Goal: Task Accomplishment & Management: Use online tool/utility

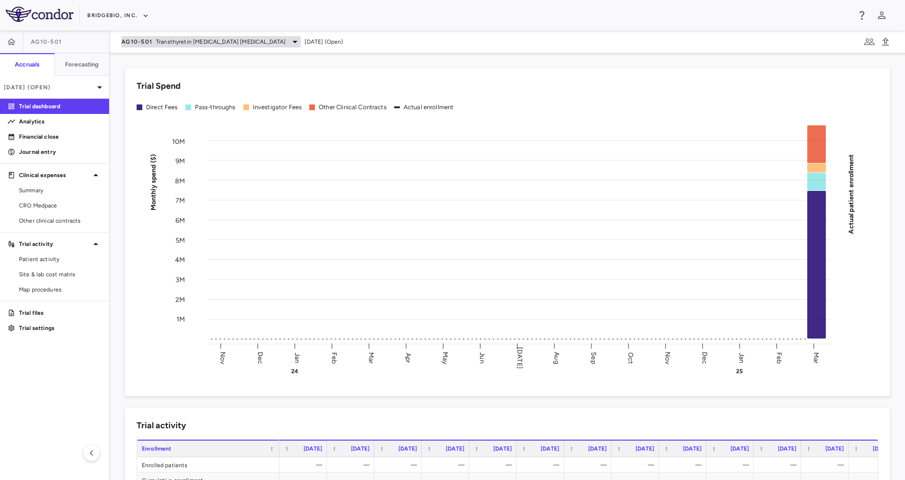
click at [289, 44] on icon at bounding box center [294, 41] width 11 height 11
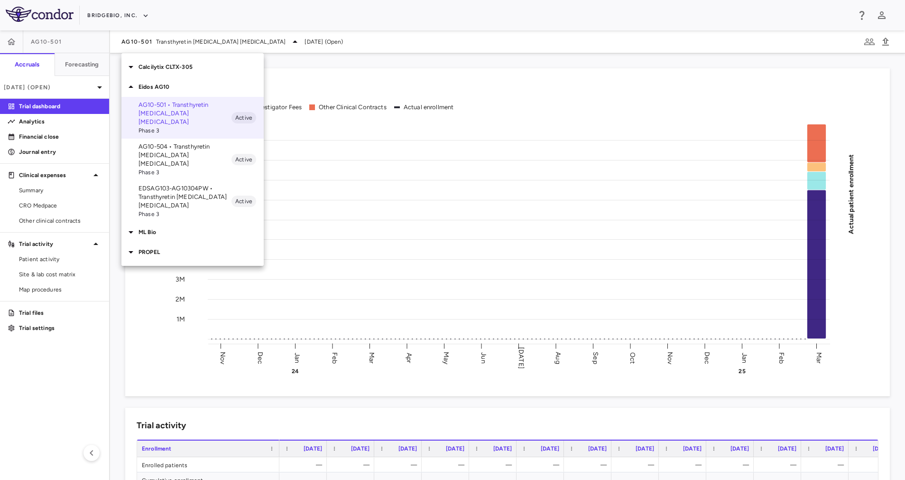
click at [179, 184] on p "EDSAG103-AG10304PW • Transthyretin Amyloid Cardiomyopathy" at bounding box center [185, 197] width 93 height 26
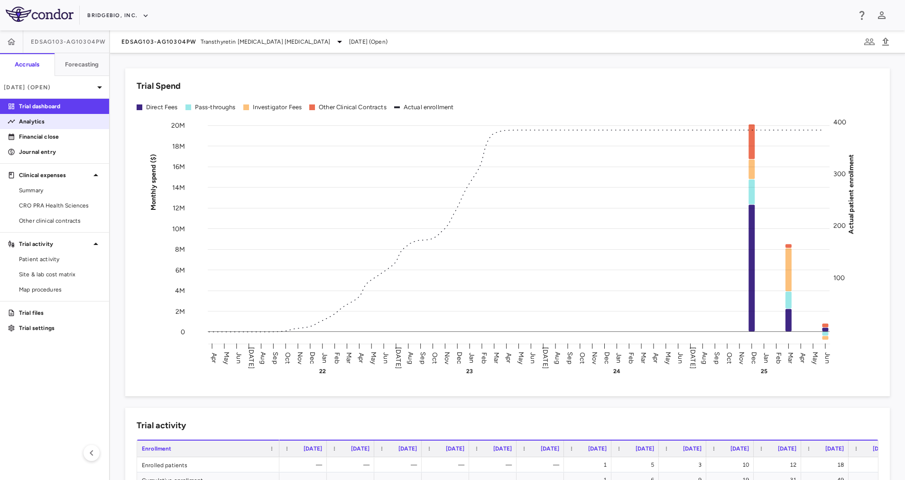
click at [46, 121] on p "Analytics" at bounding box center [60, 121] width 83 height 9
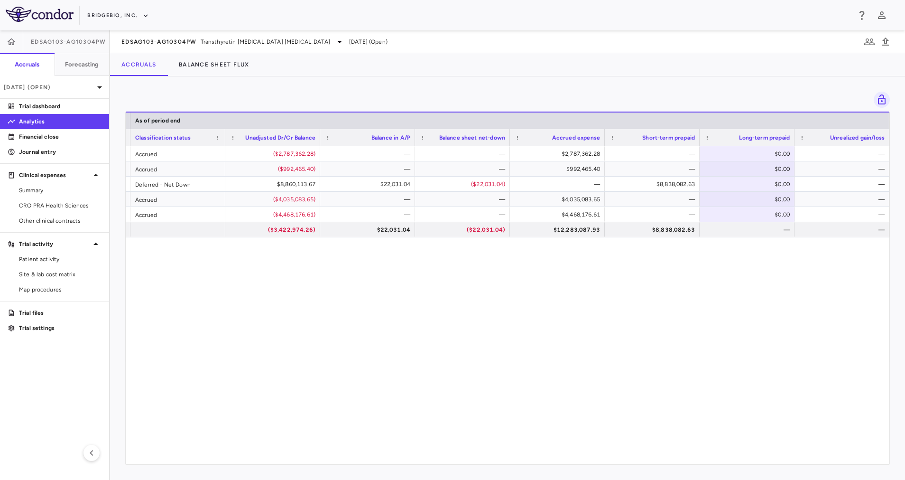
scroll to position [0, 817]
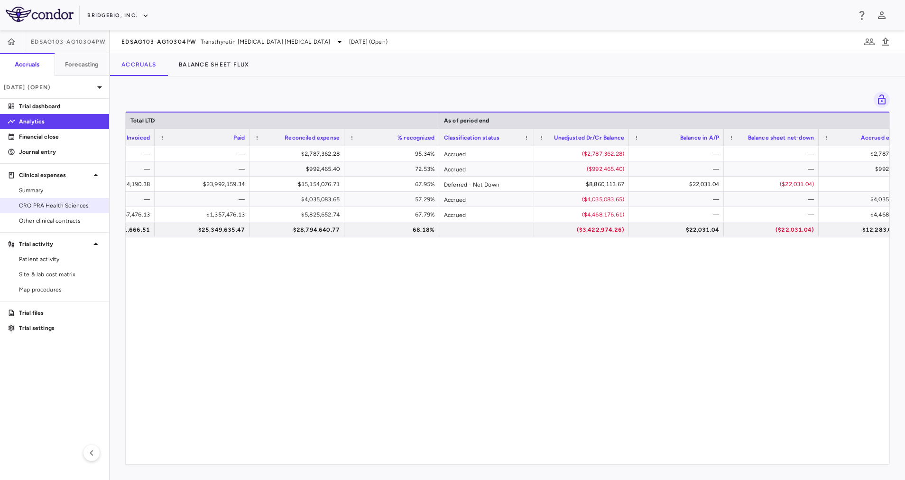
click at [83, 204] on span "CRO PRA Health Sciences" at bounding box center [60, 205] width 83 height 9
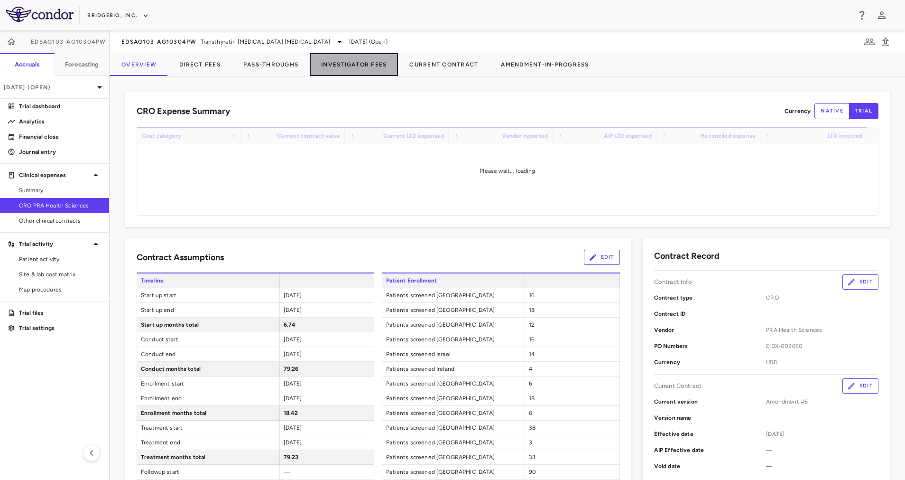
click at [342, 66] on button "Investigator Fees" at bounding box center [354, 64] width 88 height 23
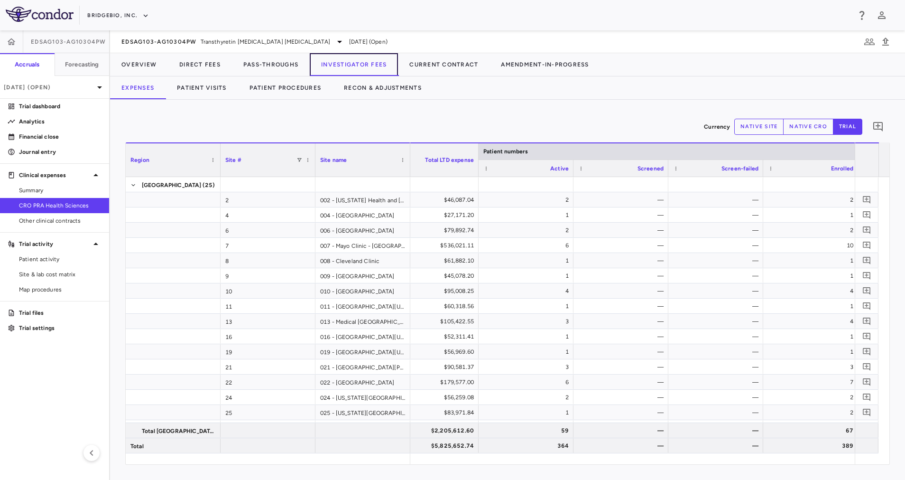
scroll to position [0, 87]
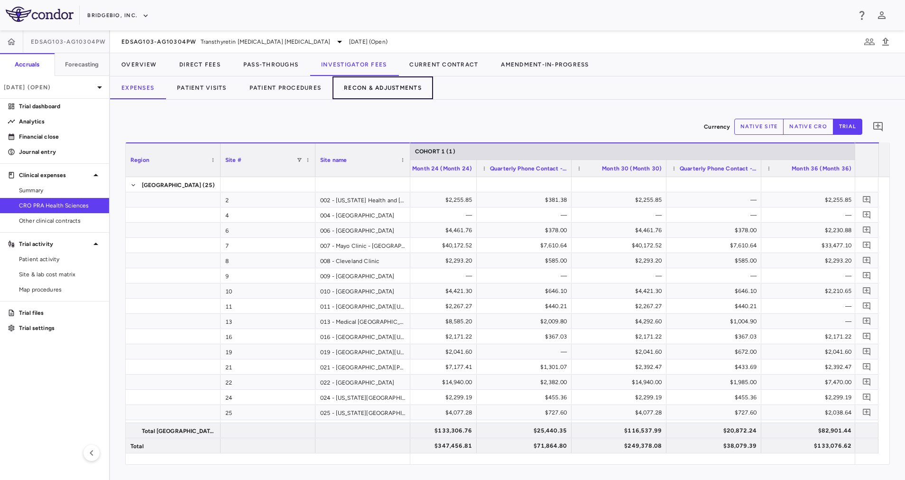
click at [374, 91] on button "Recon & Adjustments" at bounding box center [383, 87] width 101 height 23
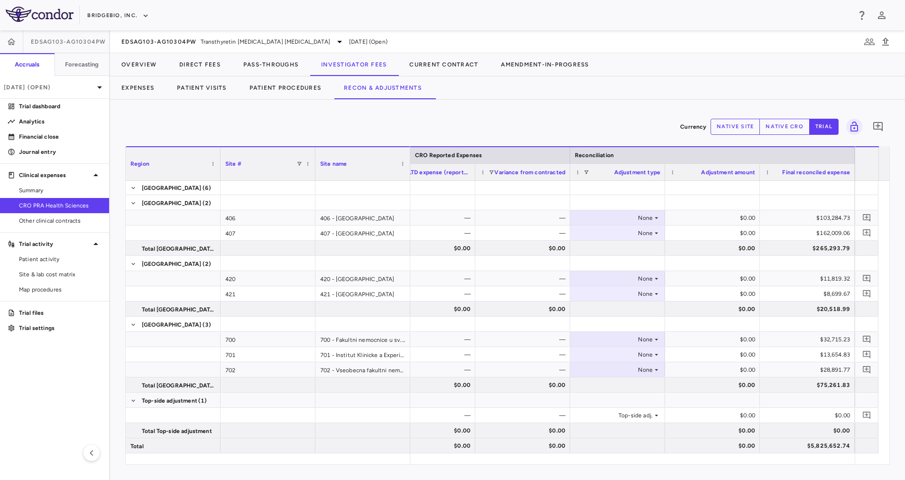
click at [786, 130] on button "native cro" at bounding box center [784, 127] width 50 height 16
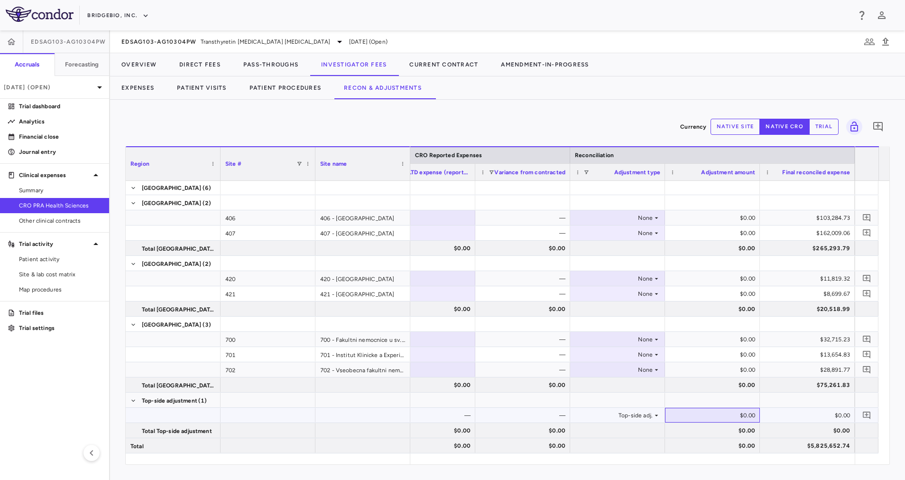
click at [736, 414] on div "$0.00" at bounding box center [715, 414] width 82 height 15
type input "*********"
click at [787, 411] on div "$0.00" at bounding box center [809, 414] width 82 height 15
click at [817, 127] on button "trial" at bounding box center [823, 127] width 29 height 16
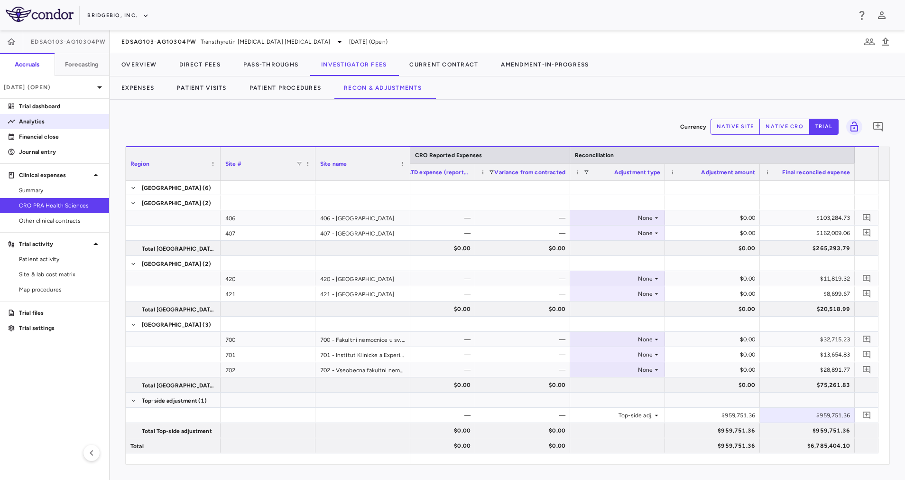
click at [32, 120] on p "Analytics" at bounding box center [60, 121] width 83 height 9
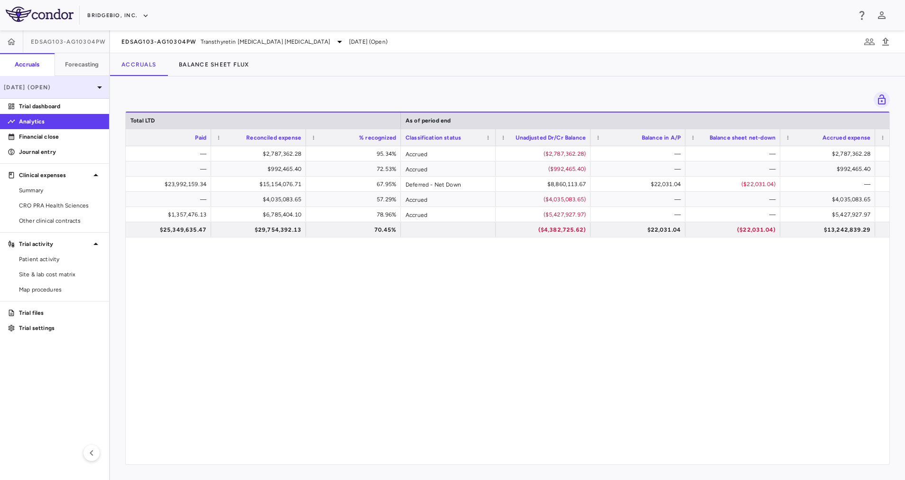
click at [104, 88] on icon at bounding box center [99, 87] width 11 height 11
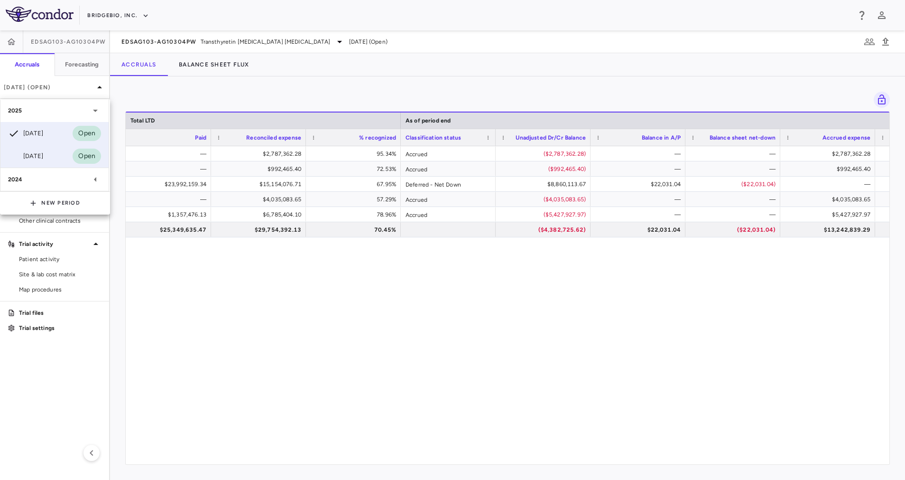
click at [59, 150] on div "Mar 2025 Open" at bounding box center [54, 156] width 108 height 23
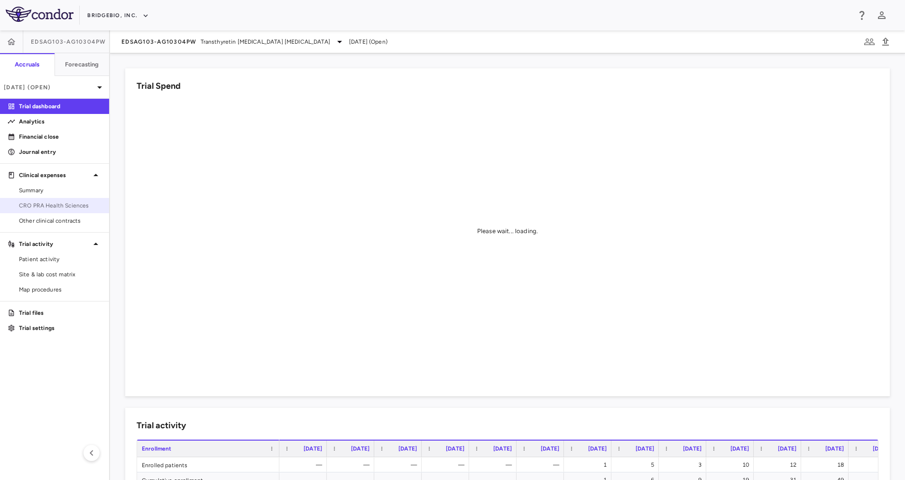
click at [73, 204] on span "CRO PRA Health Sciences" at bounding box center [60, 205] width 83 height 9
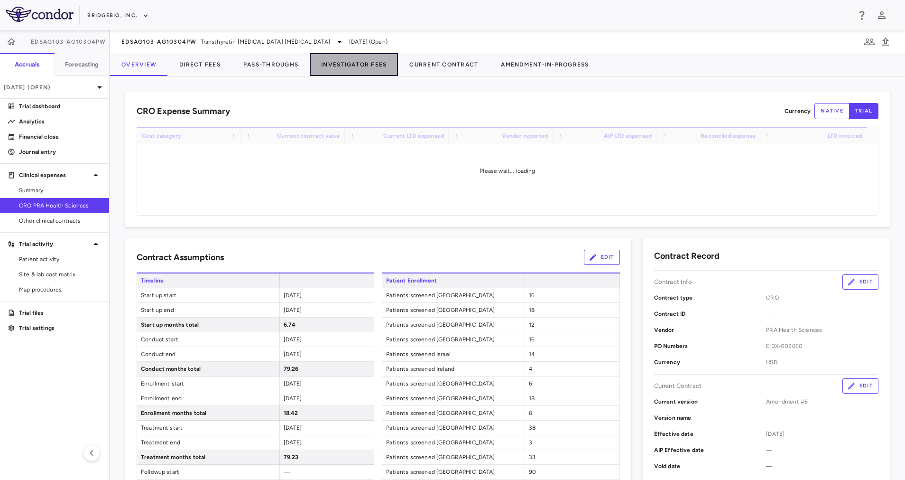
click at [356, 68] on button "Investigator Fees" at bounding box center [354, 64] width 88 height 23
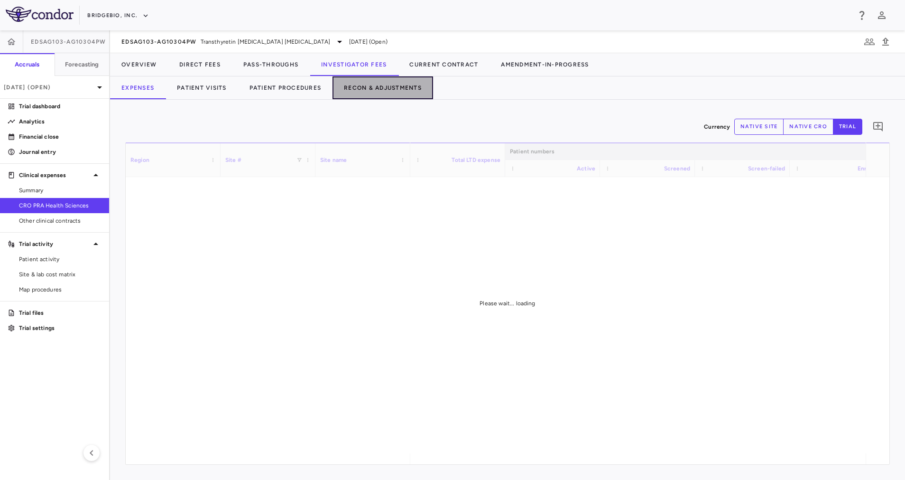
click at [354, 86] on button "Recon & Adjustments" at bounding box center [383, 87] width 101 height 23
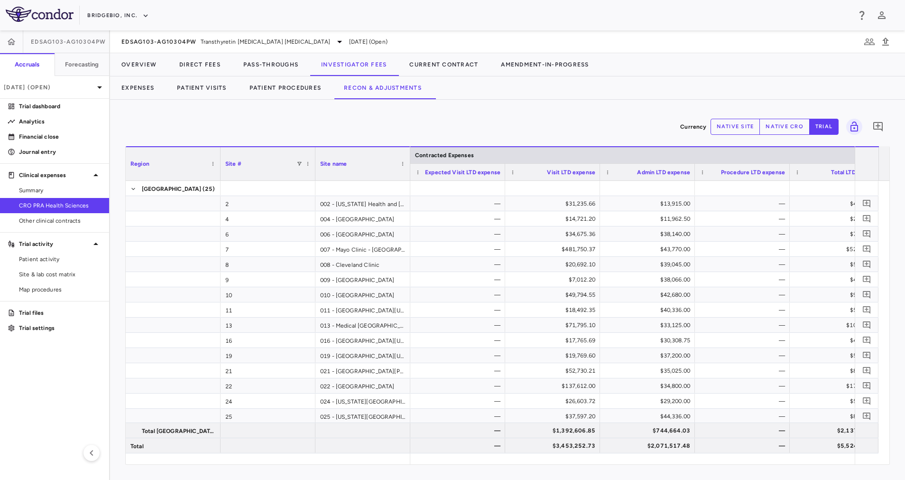
drag, startPoint x: 477, startPoint y: 453, endPoint x: 809, endPoint y: 455, distance: 331.6
click at [809, 455] on div "Region Site # Site name Contracted Expenses CRO Reported Expenses" at bounding box center [508, 305] width 764 height 318
click at [795, 124] on button "native cro" at bounding box center [784, 127] width 50 height 16
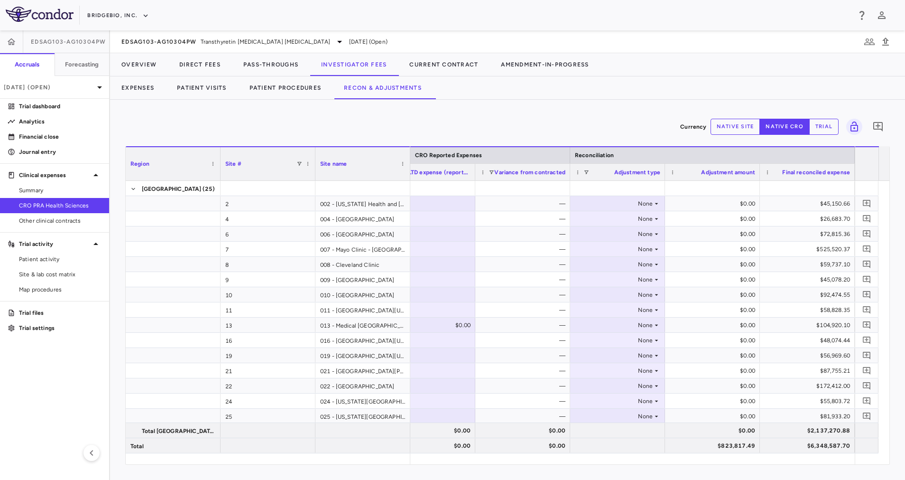
drag, startPoint x: 889, startPoint y: 207, endPoint x: 894, endPoint y: 346, distance: 139.5
click at [894, 346] on div "Currency native site native cro trial 0 Region Drag here to set column labels R…" at bounding box center [507, 290] width 795 height 380
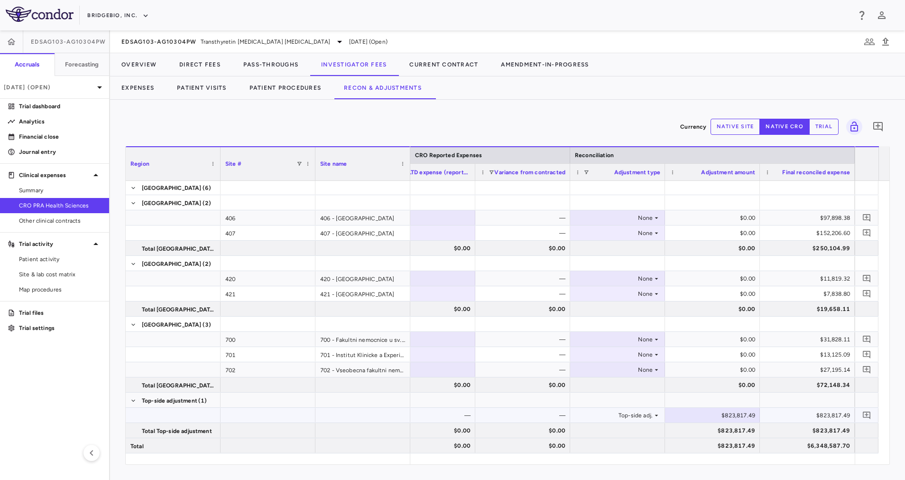
click at [730, 409] on div "$823,817.49" at bounding box center [715, 414] width 82 height 15
click at [709, 402] on div at bounding box center [712, 400] width 85 height 14
click at [710, 412] on div "$823,817.49" at bounding box center [715, 414] width 82 height 15
drag, startPoint x: 711, startPoint y: 414, endPoint x: 759, endPoint y: 411, distance: 48.0
click at [759, 411] on input "*********" at bounding box center [720, 416] width 80 height 16
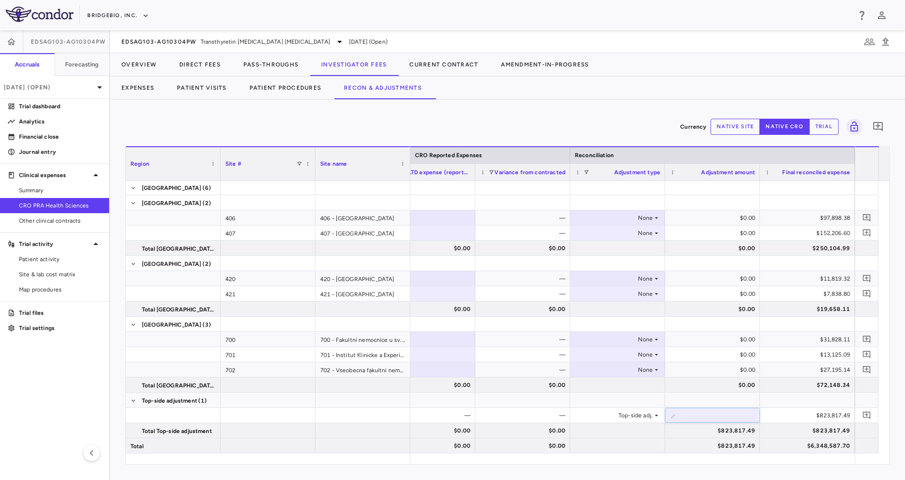
type input "*********"
click at [792, 418] on div "$823,817.49" at bounding box center [809, 414] width 82 height 15
click at [71, 127] on link "Analytics" at bounding box center [54, 121] width 109 height 14
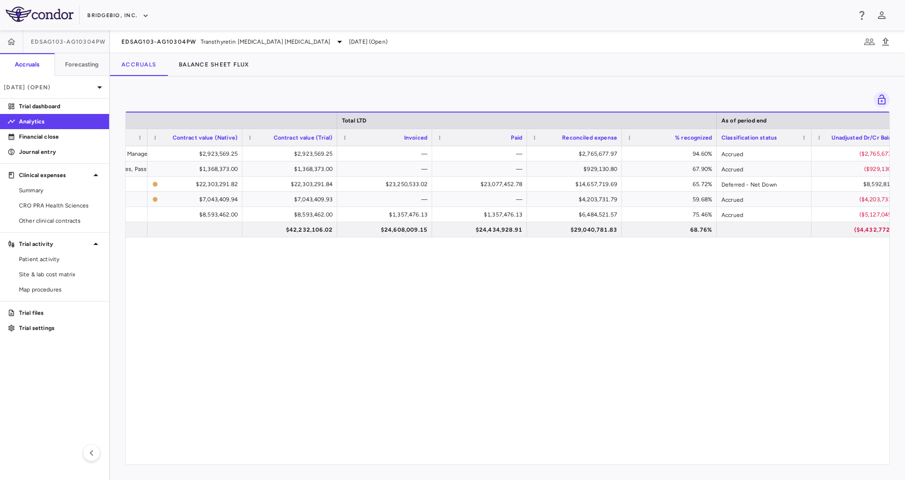
scroll to position [0, 454]
click at [194, 40] on span "EDSAG103-AG10304PW" at bounding box center [158, 42] width 75 height 8
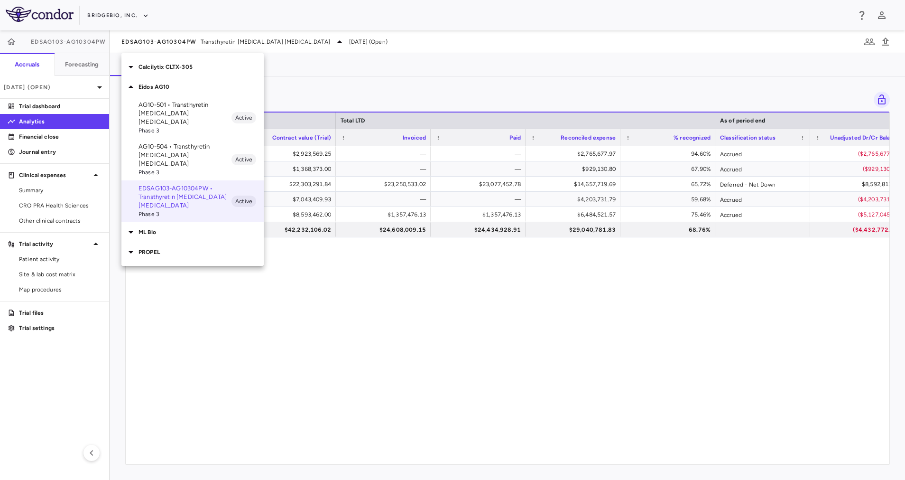
click at [178, 87] on p "Eidos AG10" at bounding box center [201, 87] width 125 height 9
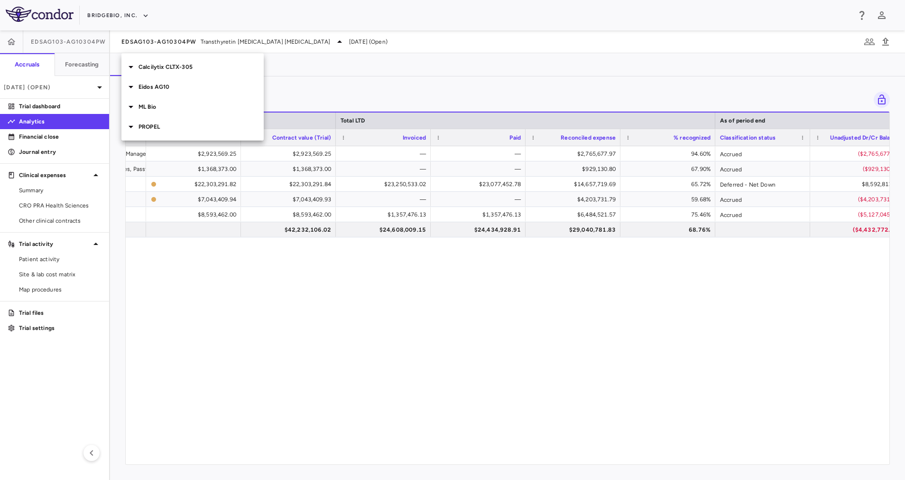
click at [171, 129] on p "PROPEL" at bounding box center [201, 126] width 125 height 9
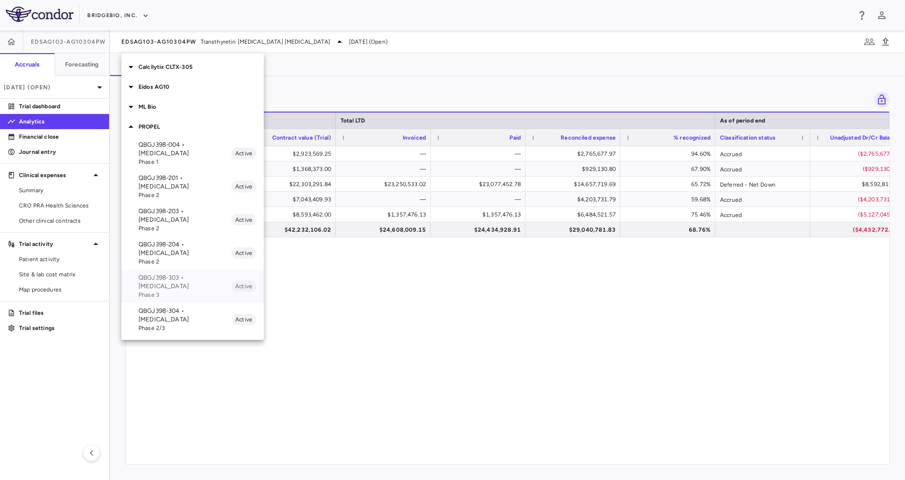
click at [186, 290] on span "Phase 3" at bounding box center [185, 294] width 93 height 9
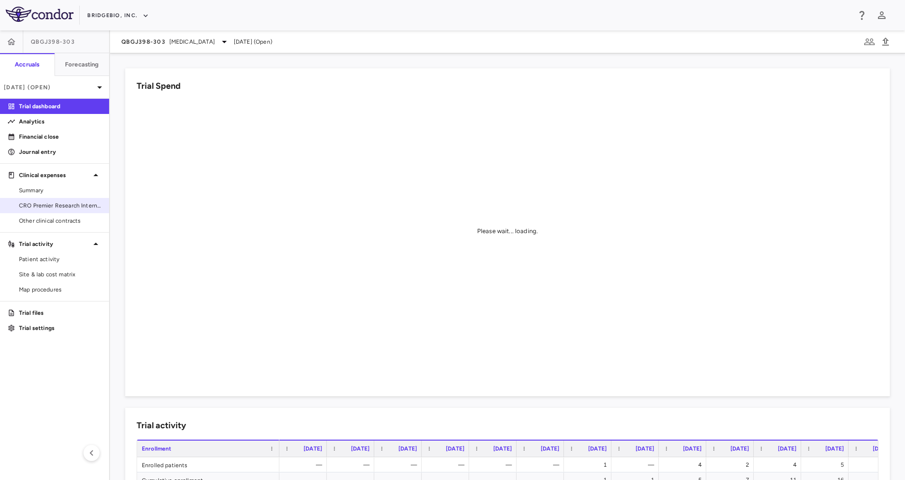
click at [55, 206] on span "CRO Premier Research International LLC" at bounding box center [60, 205] width 83 height 9
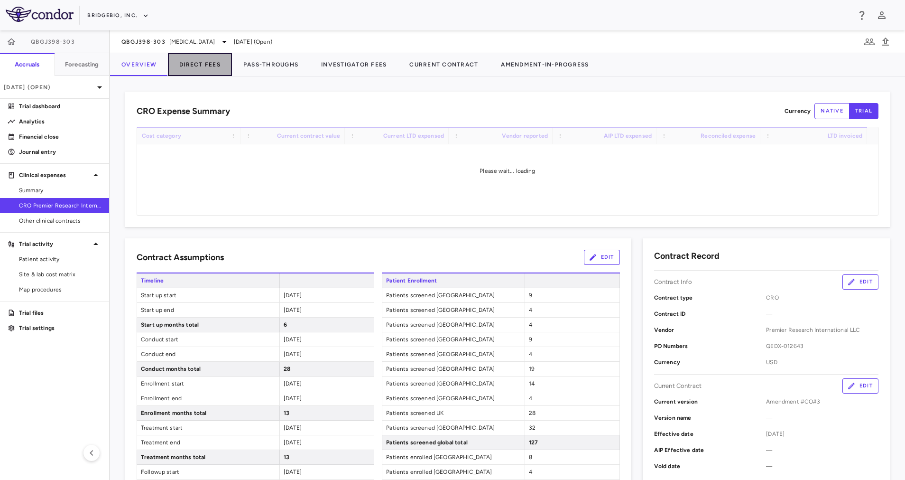
click at [212, 63] on button "Direct Fees" at bounding box center [200, 64] width 64 height 23
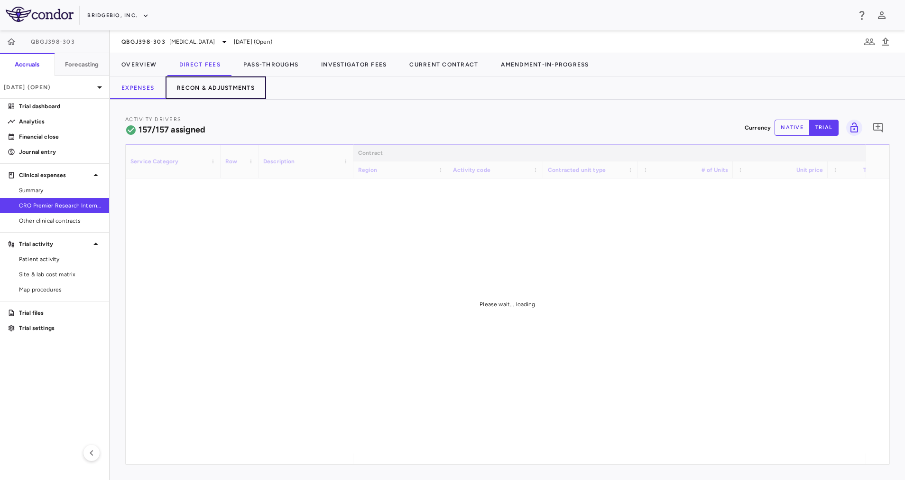
click at [230, 89] on button "Recon & Adjustments" at bounding box center [216, 87] width 101 height 23
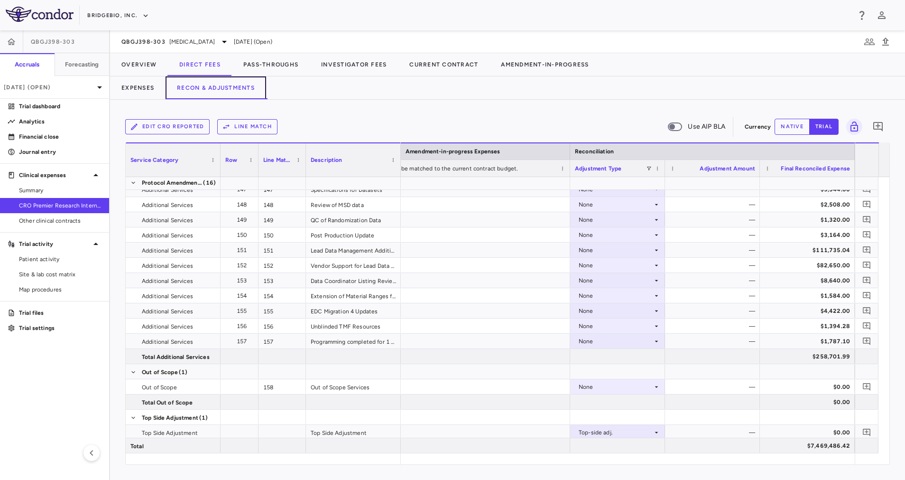
scroll to position [2927, 0]
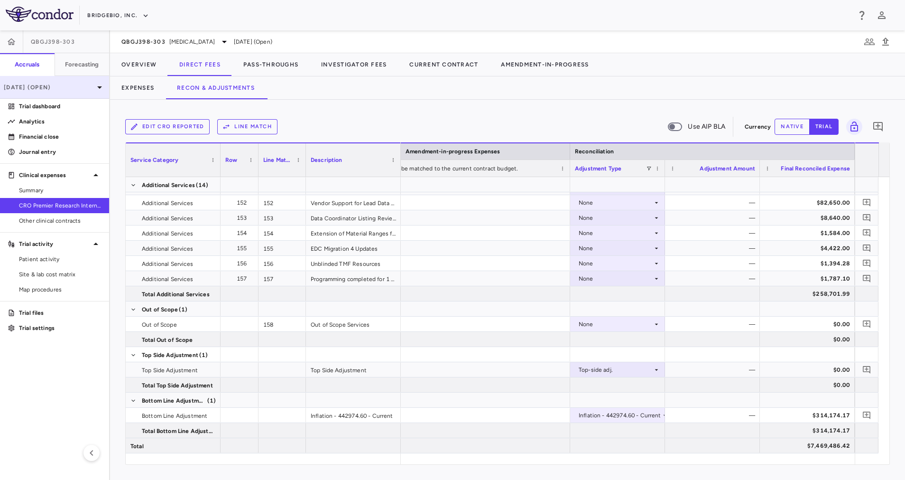
click at [85, 84] on p "Jun 2025 (Open)" at bounding box center [49, 87] width 90 height 9
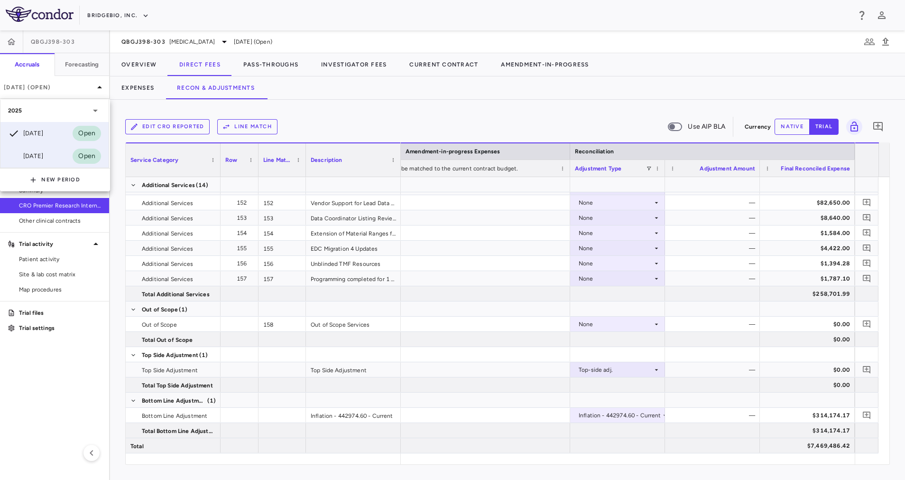
click at [51, 154] on div "Mar 2025 Open" at bounding box center [54, 156] width 108 height 23
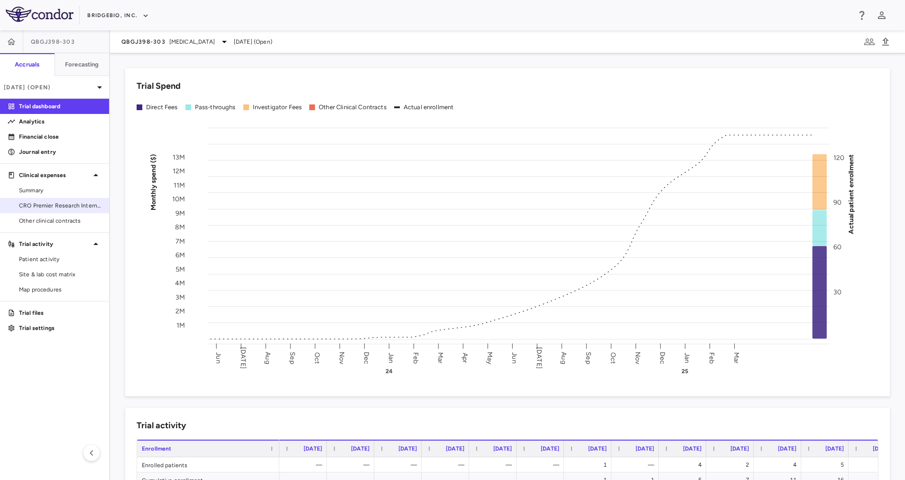
click at [61, 205] on span "CRO Premier Research International LLC" at bounding box center [60, 205] width 83 height 9
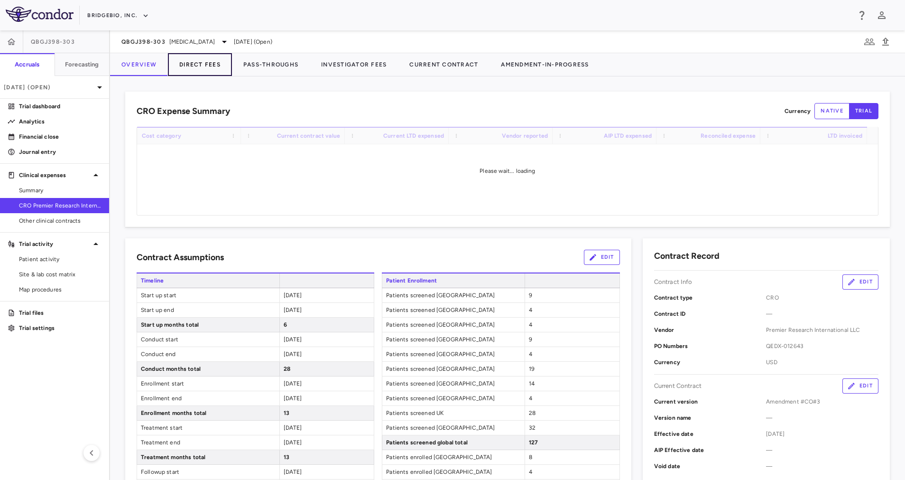
click at [200, 68] on button "Direct Fees" at bounding box center [200, 64] width 64 height 23
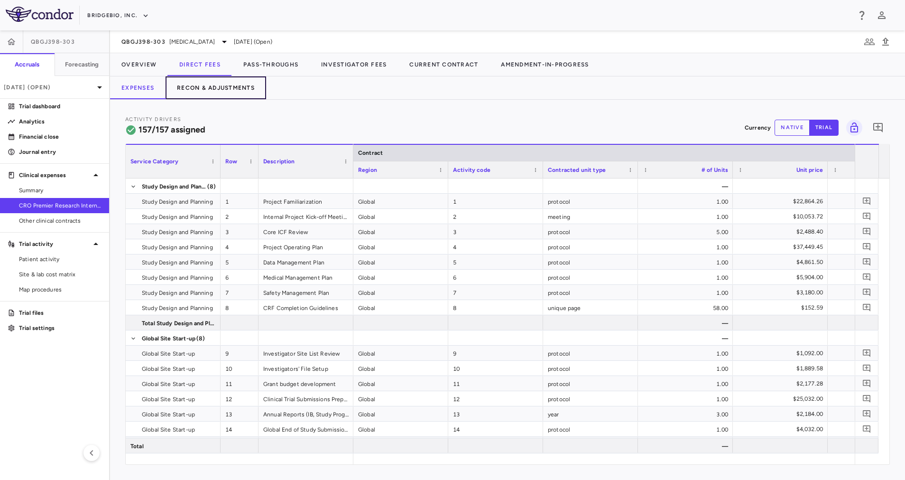
click at [231, 87] on button "Recon & Adjustments" at bounding box center [216, 87] width 101 height 23
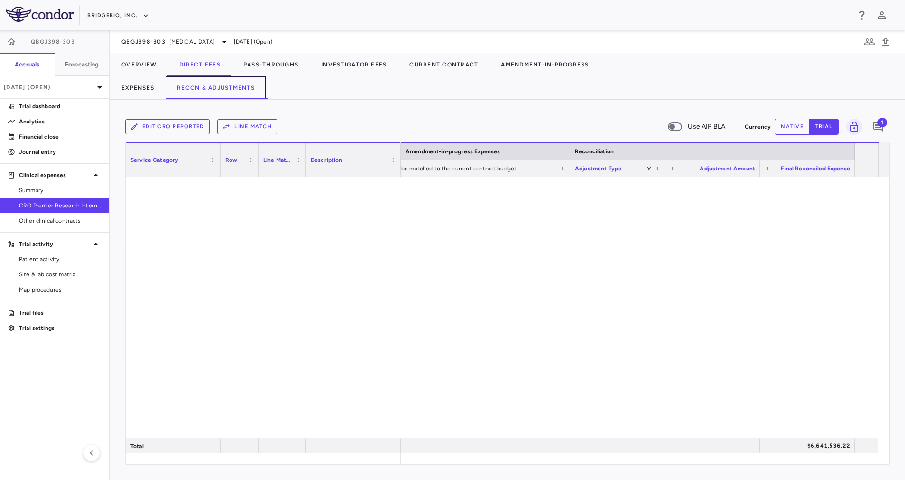
scroll to position [2927, 0]
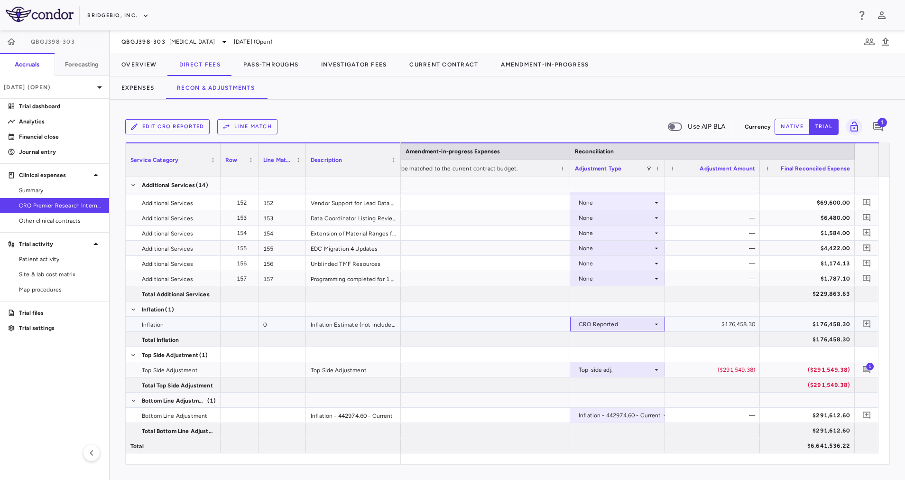
click at [652, 325] on div "CRO Reported" at bounding box center [616, 323] width 74 height 15
click at [622, 342] on li "None" at bounding box center [618, 341] width 94 height 14
click at [786, 126] on button "native" at bounding box center [792, 127] width 35 height 16
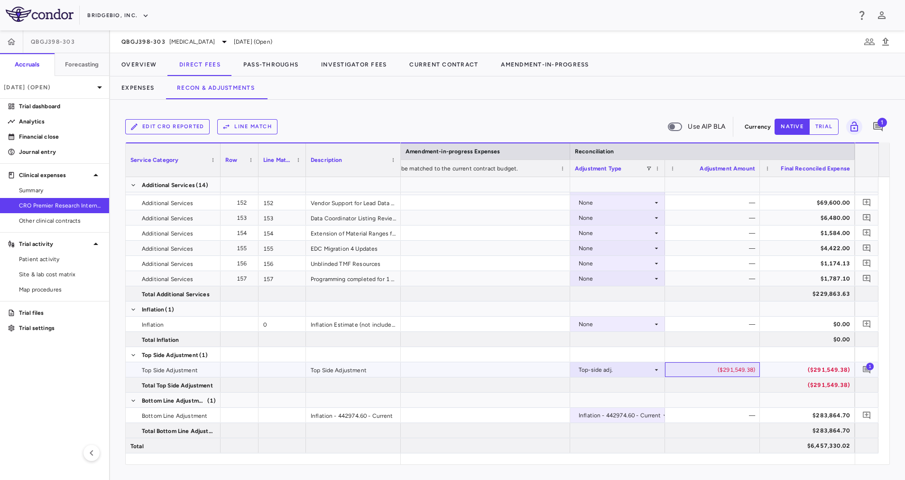
click at [727, 370] on div "($291,549.38)" at bounding box center [715, 369] width 82 height 15
drag, startPoint x: 718, startPoint y: 370, endPoint x: 759, endPoint y: 369, distance: 41.3
click at [759, 369] on div "**********" at bounding box center [712, 369] width 95 height 15
type input "**********"
click at [710, 353] on div at bounding box center [712, 354] width 95 height 15
